Goal: Participate in discussion: Engage in conversation with other users on a specific topic

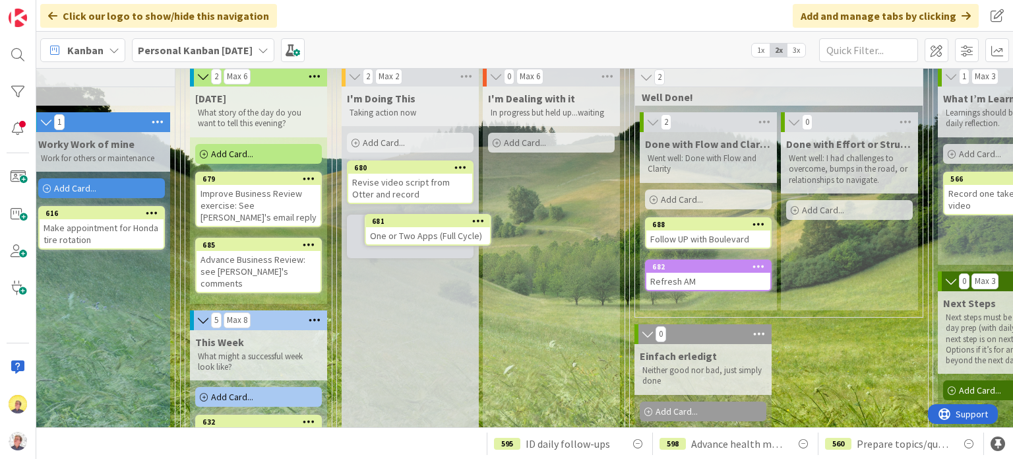
scroll to position [49, 453]
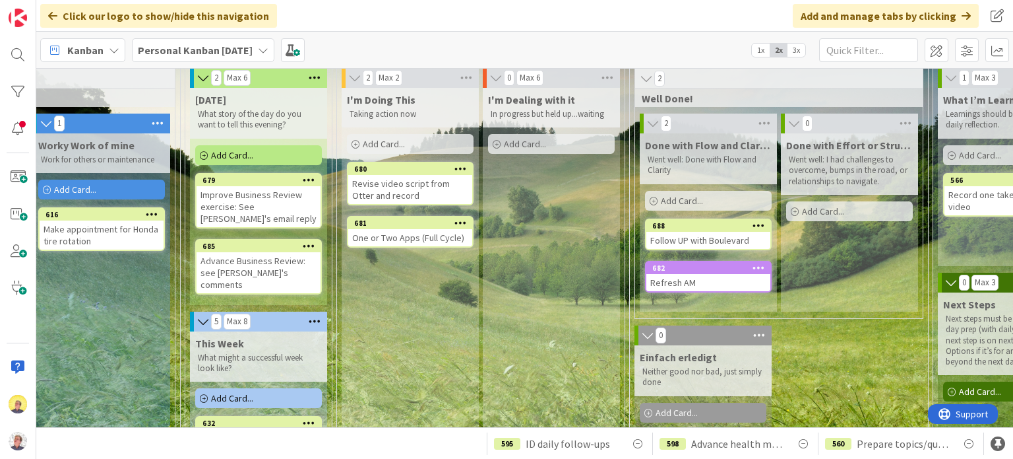
click at [398, 234] on div "One or Two Apps (Full Cycle)" at bounding box center [410, 237] width 124 height 17
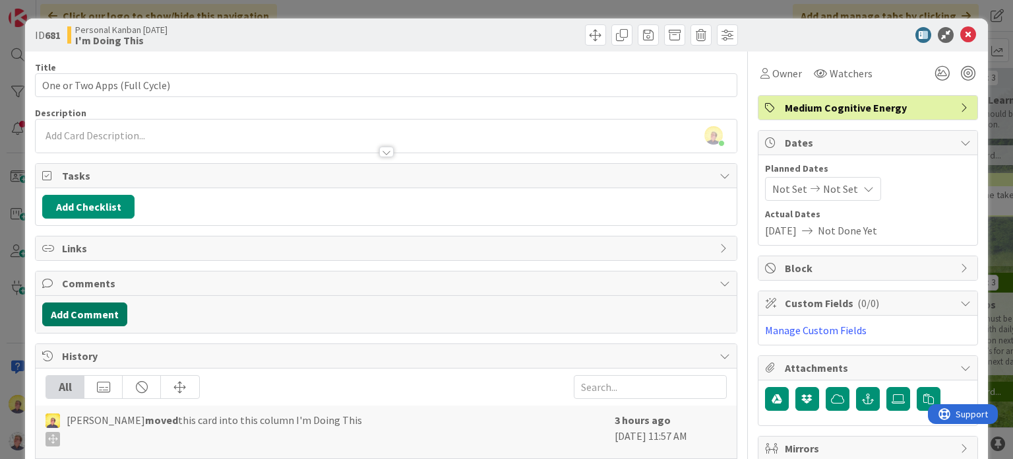
click at [88, 309] on button "Add Comment" at bounding box center [84, 314] width 85 height 24
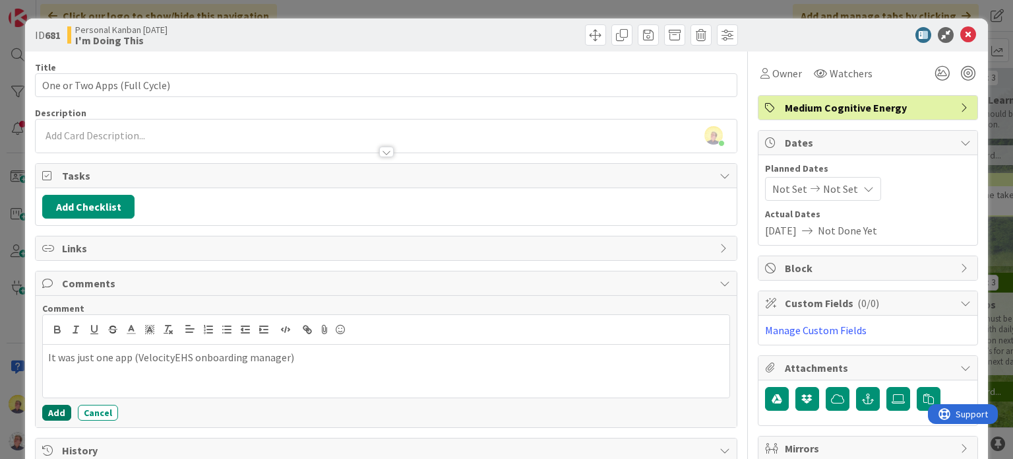
click at [64, 411] on button "Add" at bounding box center [56, 412] width 29 height 16
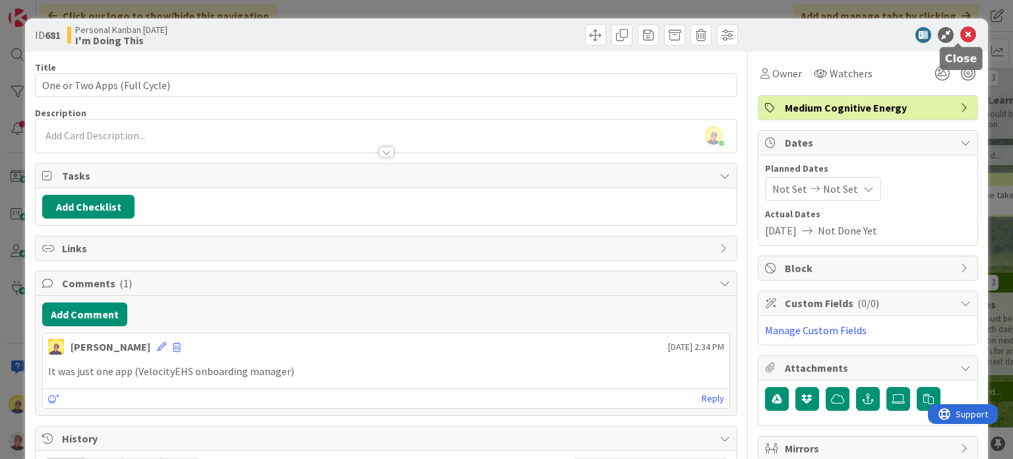
click at [961, 36] on icon at bounding box center [969, 35] width 16 height 16
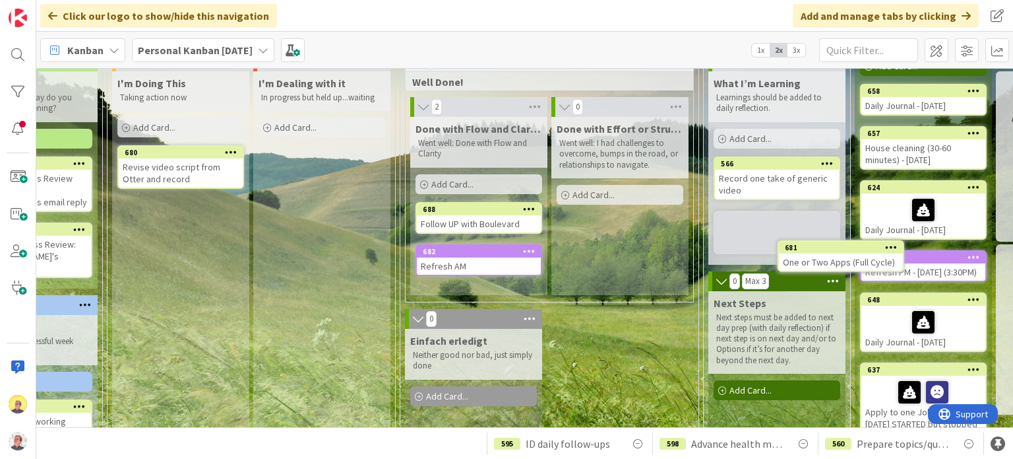
scroll to position [65, 684]
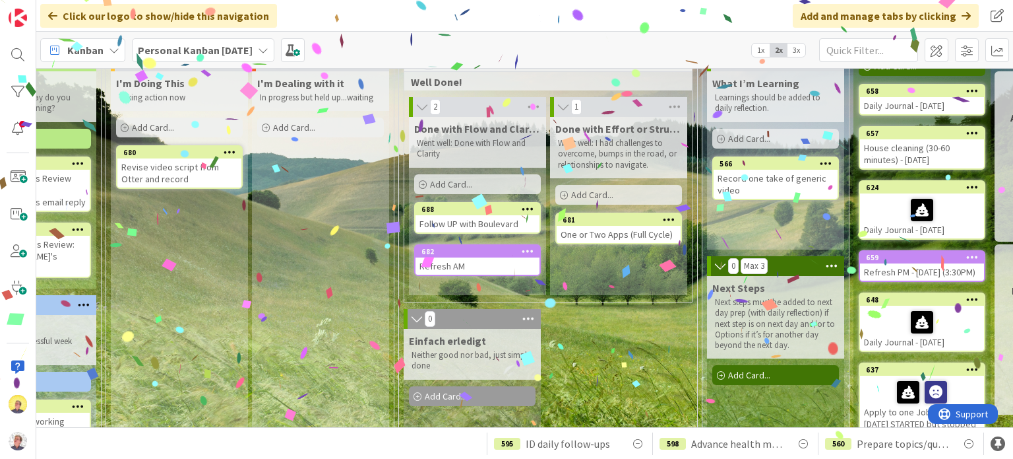
drag, startPoint x: 154, startPoint y: 311, endPoint x: 189, endPoint y: 311, distance: 35.0
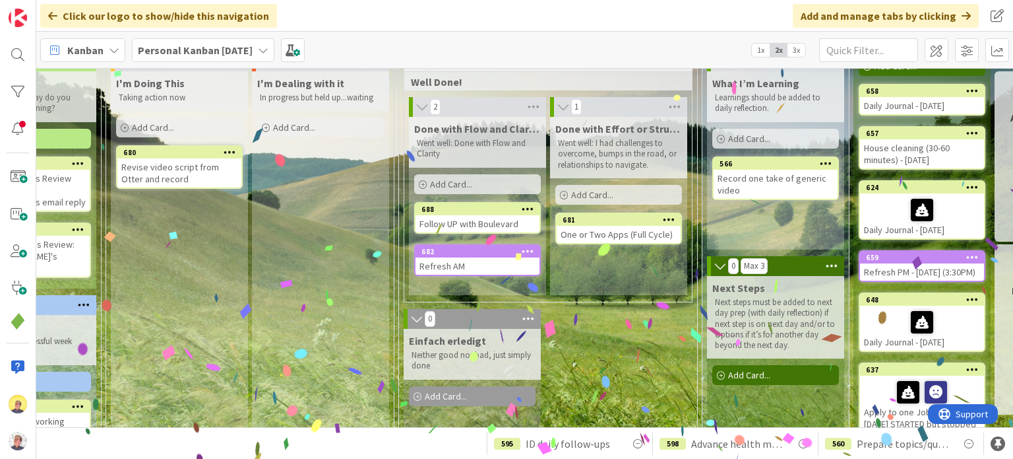
drag, startPoint x: 189, startPoint y: 311, endPoint x: 172, endPoint y: 371, distance: 62.9
click at [172, 371] on div "I'm Doing This Taking action now Add Card... 680 Revise video script from Otter…" at bounding box center [179, 417] width 137 height 693
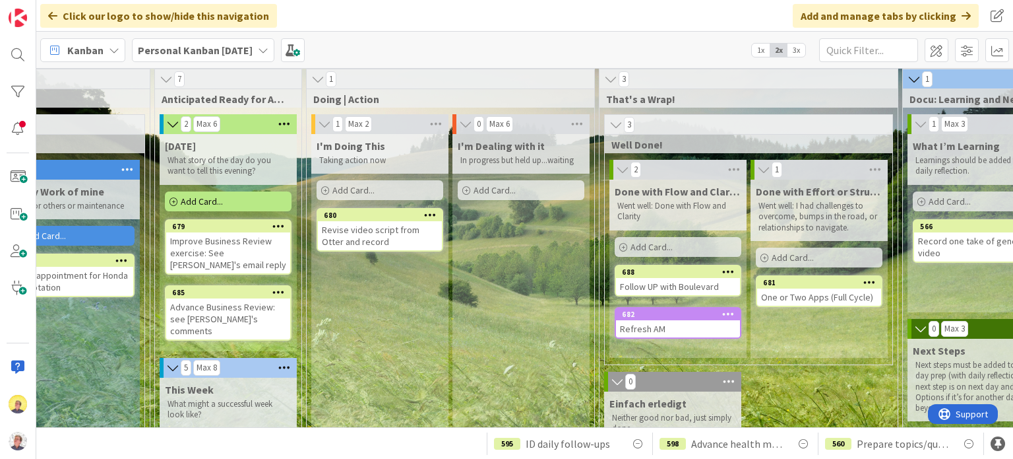
scroll to position [0, 483]
